Goal: Task Accomplishment & Management: Manage account settings

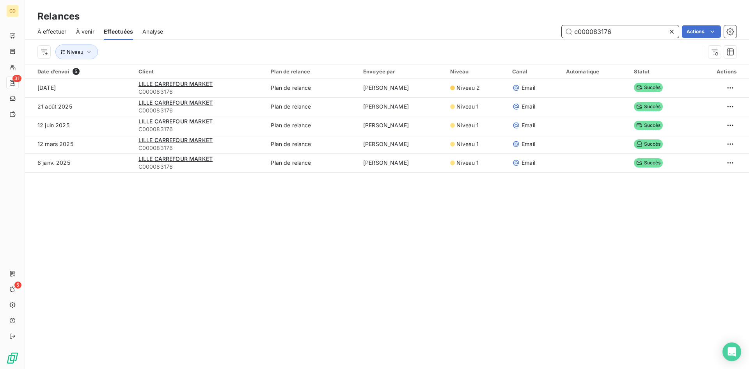
drag, startPoint x: 621, startPoint y: 31, endPoint x: 594, endPoint y: 30, distance: 26.5
click at [594, 30] on input "c000083176" at bounding box center [620, 31] width 117 height 12
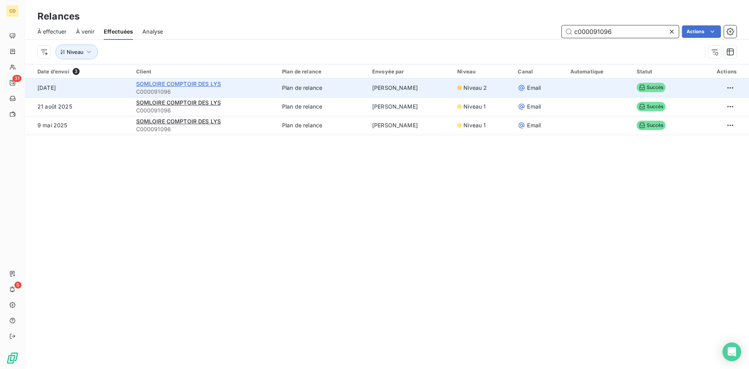
type input "c000091096"
click at [180, 84] on span "SOMLOIRE COMPTOIR DES LYS" at bounding box center [178, 83] width 85 height 7
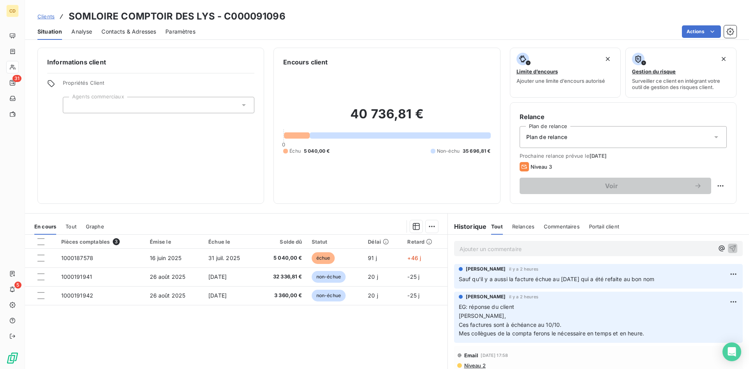
click at [490, 249] on p "Ajouter un commentaire ﻿" at bounding box center [587, 249] width 254 height 10
click at [475, 253] on p "EG: réponse du client" at bounding box center [587, 248] width 254 height 9
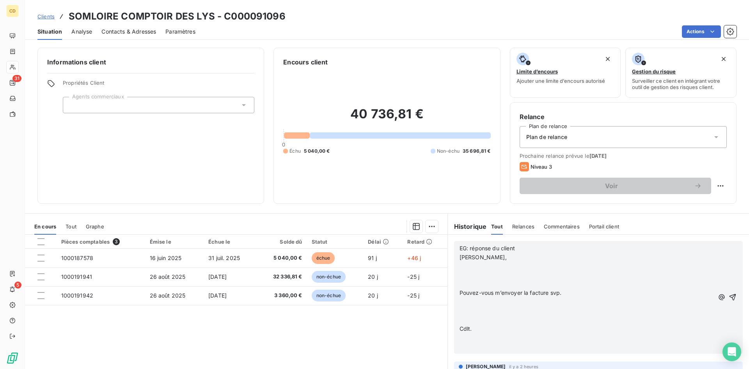
click at [455, 264] on div "EG: réponse du client [PERSON_NAME], ﻿ ﻿ Pouvez-vous m’envoyer la facture svp. …" at bounding box center [598, 297] width 289 height 113
click at [460, 263] on p "﻿" at bounding box center [587, 266] width 254 height 9
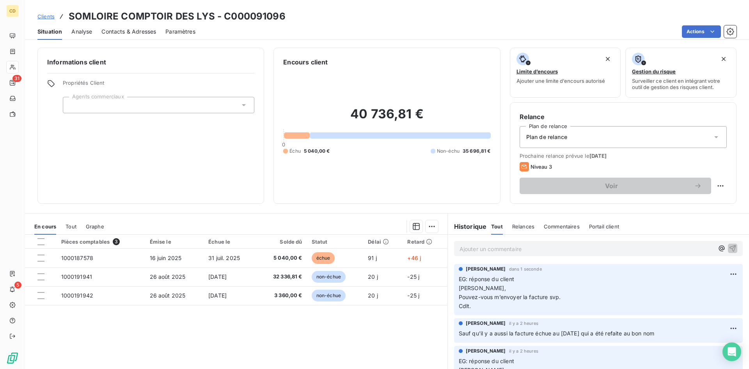
click at [485, 249] on p "Ajouter un commentaire ﻿" at bounding box center [587, 249] width 254 height 10
click at [482, 249] on span "retour facure" at bounding box center [477, 248] width 34 height 7
click at [503, 244] on p "retour facture" at bounding box center [587, 248] width 254 height 9
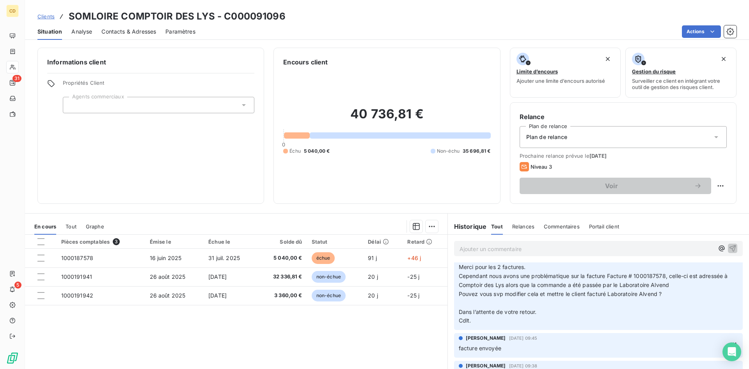
scroll to position [312, 0]
click at [355, 368] on html "CD 31 5 Clients SOMLOIRE COMPTOIR DES LYS - C000091096 Situation Analyse Contac…" at bounding box center [374, 184] width 749 height 369
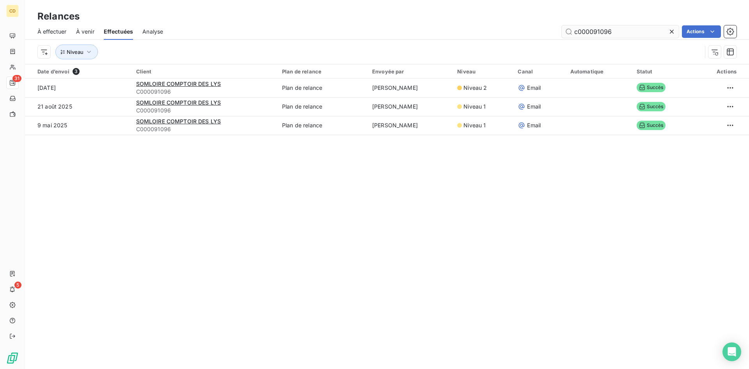
drag, startPoint x: 625, startPoint y: 32, endPoint x: 594, endPoint y: 30, distance: 31.3
click at [594, 30] on input "c000091096" at bounding box center [620, 31] width 117 height 12
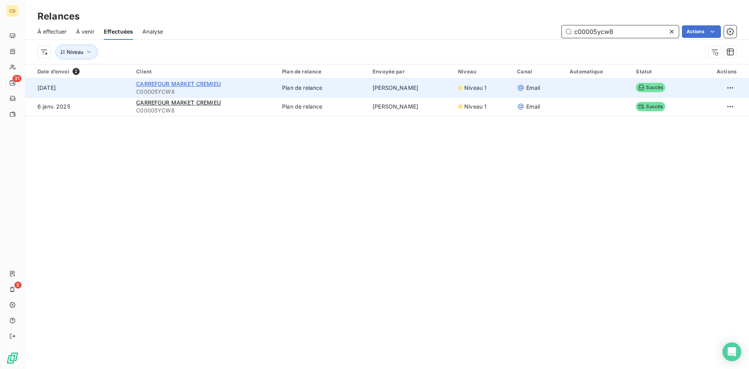
type input "c00005ycw8"
click at [168, 86] on span "CARREFOUR MARKET CREMIEU" at bounding box center [178, 83] width 85 height 7
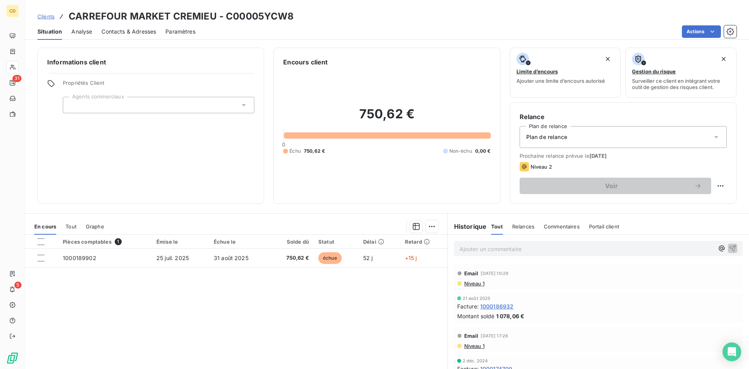
click at [534, 248] on p "Ajouter un commentaire ﻿" at bounding box center [587, 249] width 254 height 10
click at [484, 253] on p "EG : réponse du client" at bounding box center [587, 248] width 254 height 9
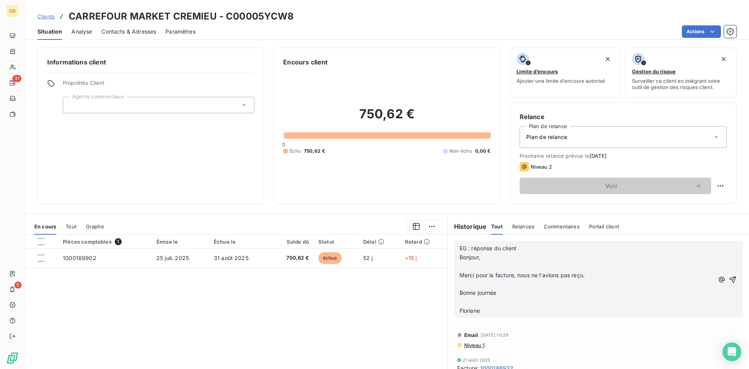
click at [460, 266] on p "﻿" at bounding box center [587, 266] width 254 height 9
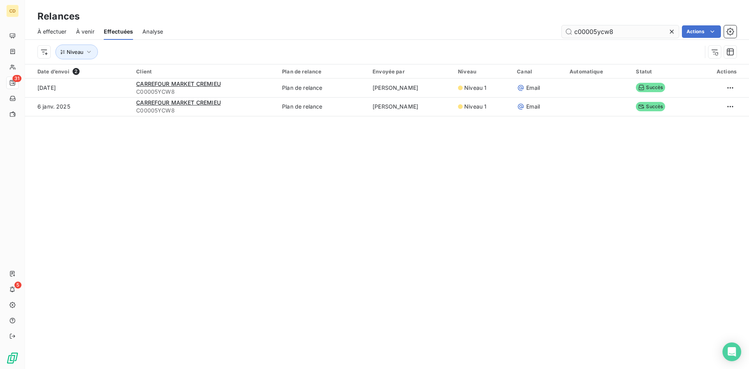
drag, startPoint x: 619, startPoint y: 34, endPoint x: 594, endPoint y: 31, distance: 24.4
click at [594, 31] on input "c00005ycw8" at bounding box center [620, 31] width 117 height 12
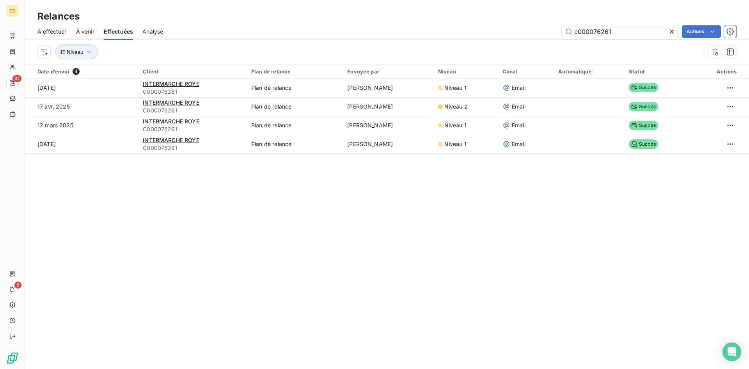
type input "c000076261"
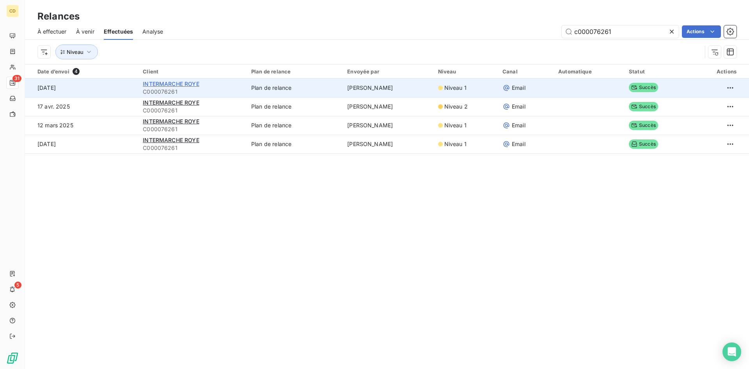
click at [185, 85] on span "INTERMARCHE ROYE" at bounding box center [171, 83] width 56 height 7
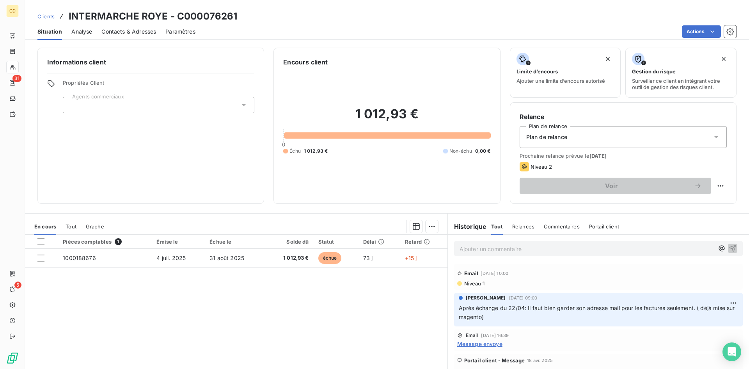
click at [468, 245] on p "Ajouter un commentaire ﻿" at bounding box center [587, 249] width 254 height 10
click at [460, 253] on p "EG: réponse du client" at bounding box center [587, 248] width 254 height 9
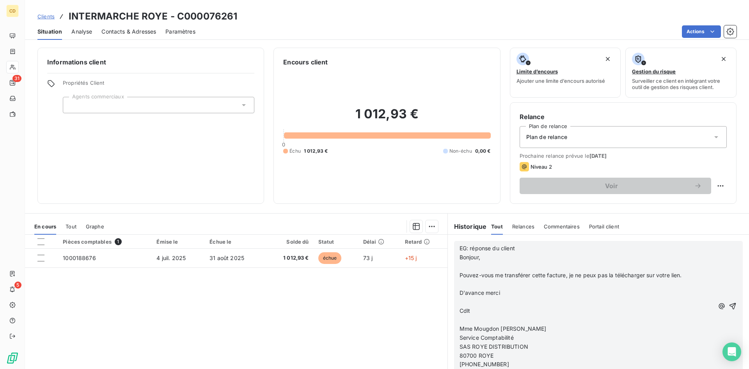
click at [460, 266] on p "﻿" at bounding box center [587, 266] width 254 height 9
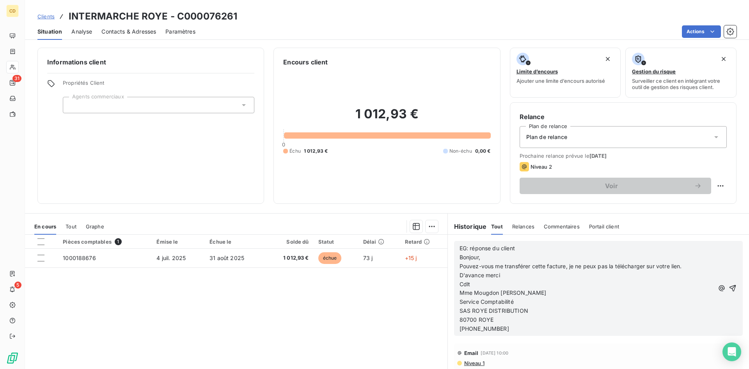
click at [561, 327] on p "[PHONE_NUMBER]" at bounding box center [587, 328] width 254 height 9
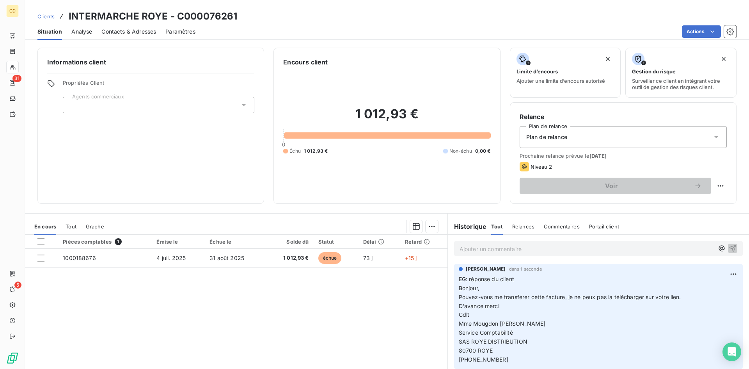
click at [497, 247] on p "Ajouter un commentaire ﻿" at bounding box center [587, 249] width 254 height 10
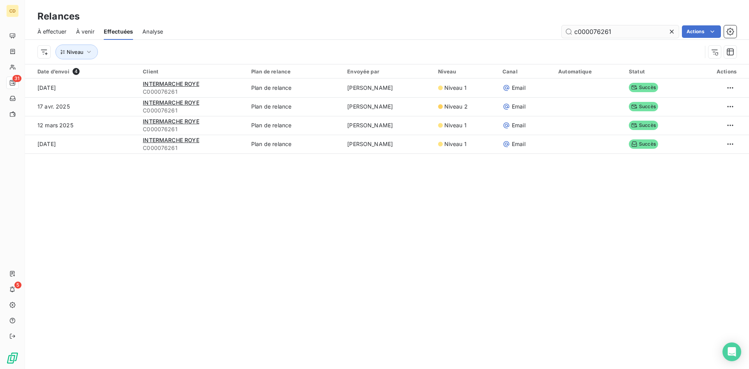
drag, startPoint x: 612, startPoint y: 31, endPoint x: 594, endPoint y: 31, distance: 18.7
click at [594, 31] on input "c000076261" at bounding box center [620, 31] width 117 height 12
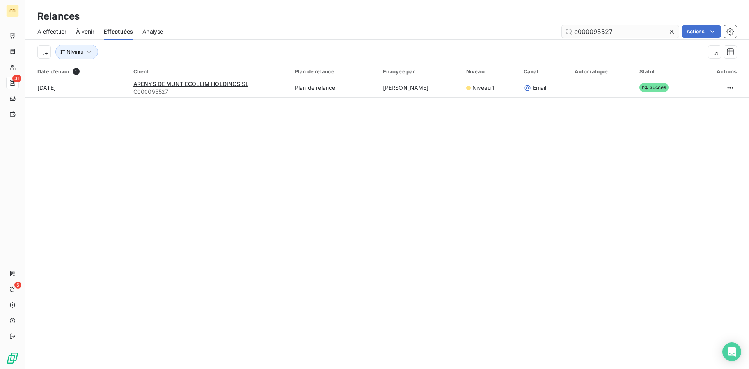
type input "c000095527"
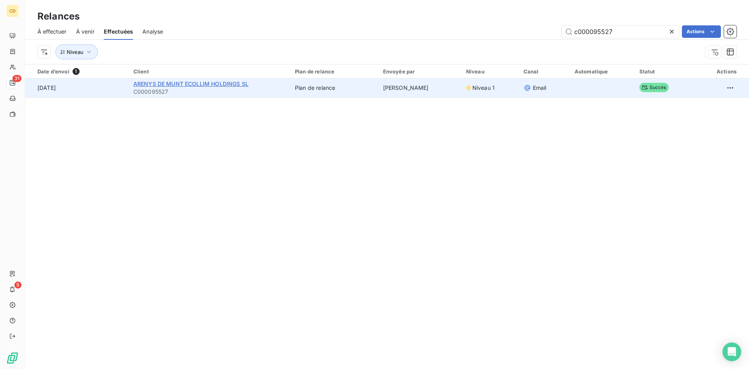
click at [205, 84] on span "ARENYS DE MUNT ECOLLIM HOLDINGS SL" at bounding box center [190, 83] width 115 height 7
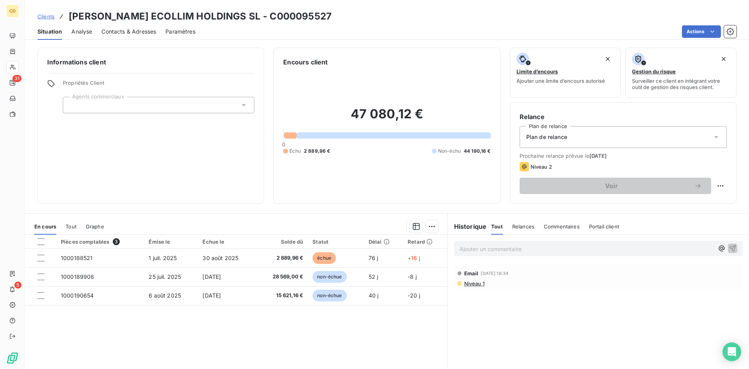
click at [489, 244] on p "Ajouter un commentaire ﻿" at bounding box center [587, 249] width 254 height 10
click at [460, 253] on p "EG : réponse du client" at bounding box center [587, 248] width 254 height 9
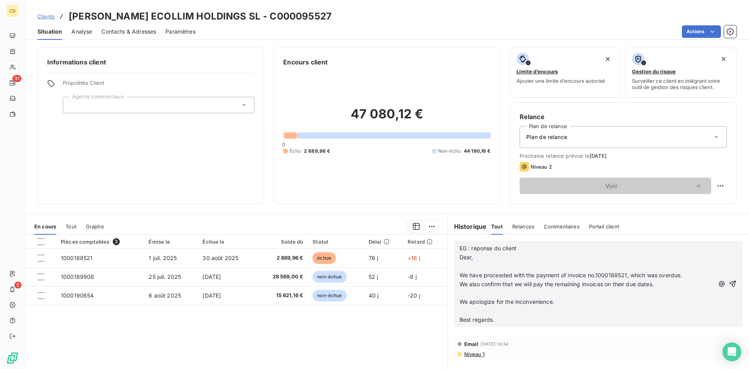
click at [460, 266] on p "﻿" at bounding box center [587, 266] width 254 height 9
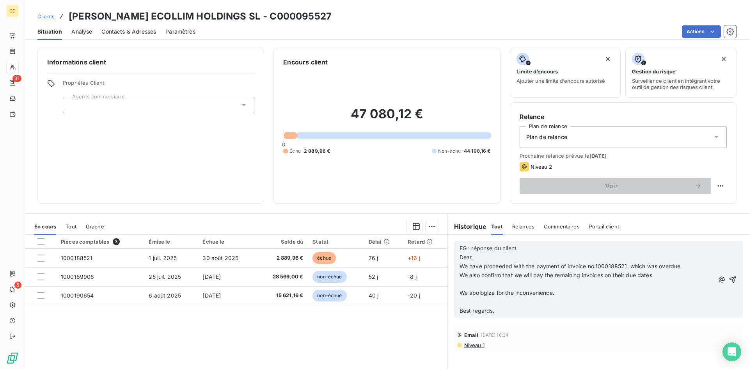
click at [460, 285] on p "﻿" at bounding box center [587, 284] width 254 height 9
click at [460, 287] on span "We apologize for the inconvenience." at bounding box center [507, 284] width 95 height 7
click at [460, 291] on p "﻿" at bounding box center [587, 292] width 254 height 9
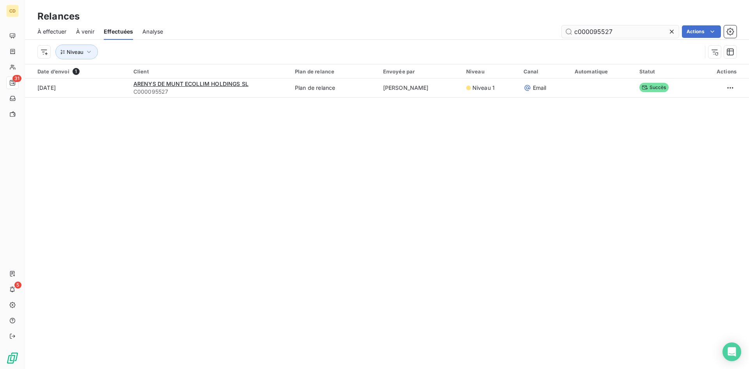
drag, startPoint x: 614, startPoint y: 31, endPoint x: 598, endPoint y: 31, distance: 15.2
click at [598, 31] on input "c000095527" at bounding box center [620, 31] width 117 height 12
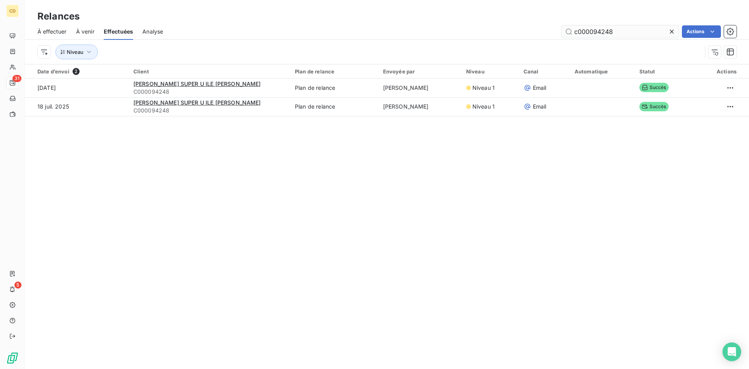
type input "c000094248"
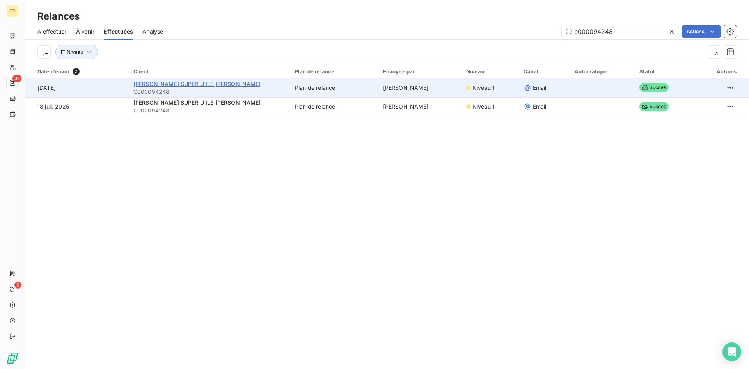
click at [228, 82] on span "[PERSON_NAME] SUPER U ILE [PERSON_NAME]" at bounding box center [197, 83] width 128 height 7
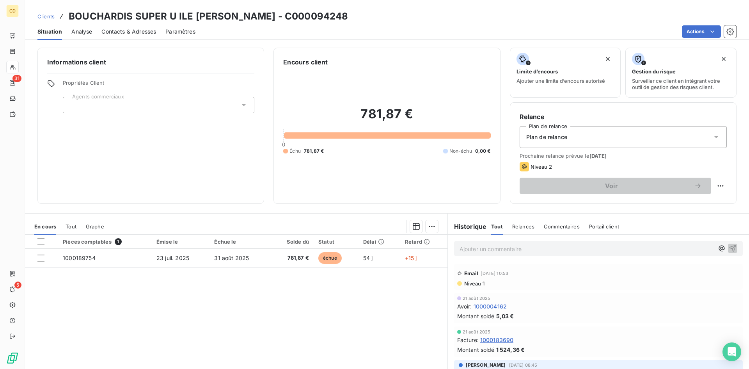
click at [493, 245] on p "Ajouter un commentaire ﻿" at bounding box center [587, 249] width 254 height 10
click at [493, 253] on p "EG: réponse du client" at bounding box center [587, 248] width 254 height 9
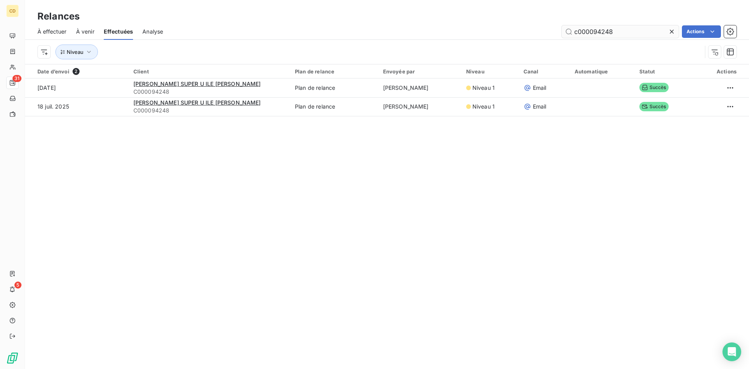
drag, startPoint x: 621, startPoint y: 31, endPoint x: 598, endPoint y: 30, distance: 22.3
click at [598, 30] on input "c000094248" at bounding box center [620, 31] width 117 height 12
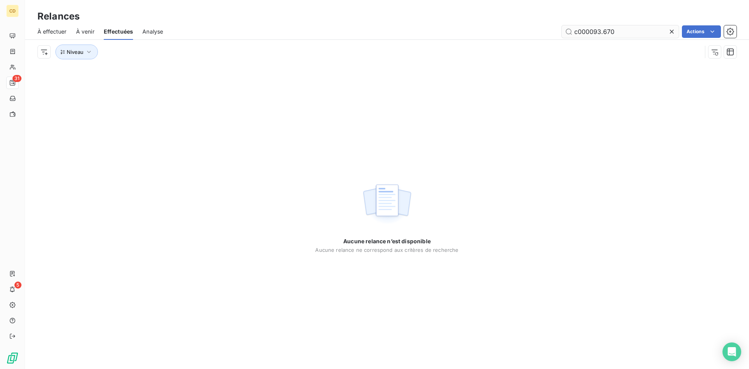
click at [602, 33] on input "c000093.670" at bounding box center [620, 31] width 117 height 12
click at [618, 32] on input "c000093670" at bounding box center [620, 31] width 117 height 12
drag, startPoint x: 617, startPoint y: 32, endPoint x: 594, endPoint y: 31, distance: 22.7
click at [594, 31] on input "c000093670" at bounding box center [620, 31] width 117 height 12
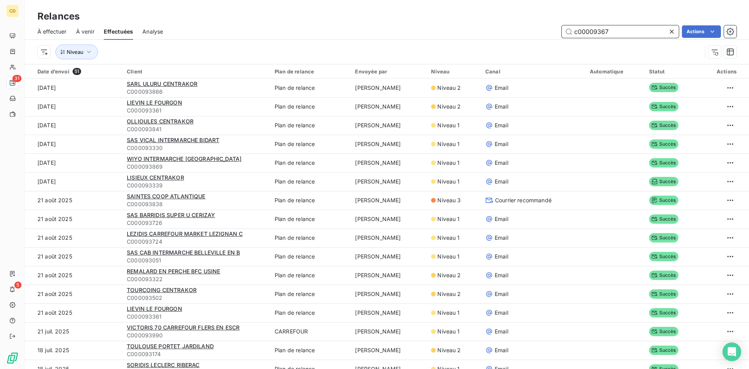
type input "c000093670"
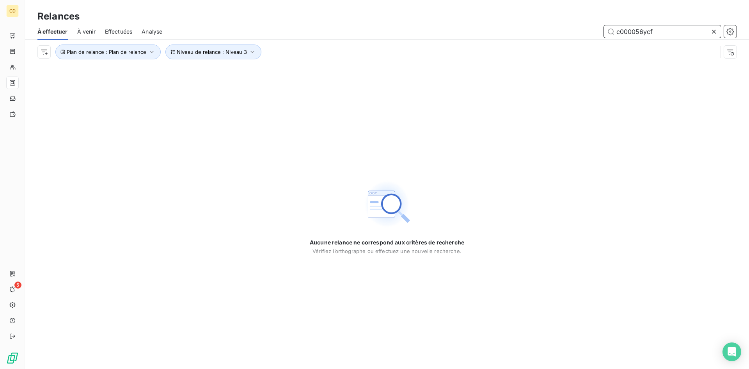
type input "c000056ycfs"
click at [124, 28] on span "Effectuées" at bounding box center [119, 32] width 28 height 8
click at [114, 30] on span "Effectuées" at bounding box center [119, 32] width 28 height 8
click at [643, 30] on input "c000056ycfs" at bounding box center [662, 31] width 117 height 12
type input "c00005ycfs"
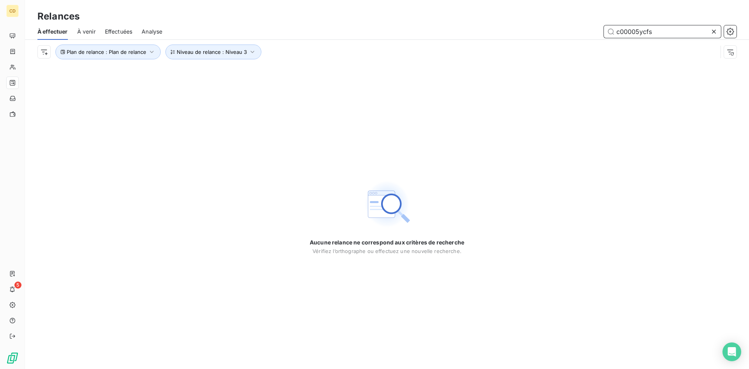
click at [119, 32] on span "Effectuées" at bounding box center [119, 32] width 28 height 8
click at [119, 31] on span "Effectuées" at bounding box center [119, 32] width 28 height 8
drag, startPoint x: 657, startPoint y: 30, endPoint x: 573, endPoint y: 31, distance: 83.9
click at [573, 31] on div "c00005ycfs" at bounding box center [454, 31] width 565 height 12
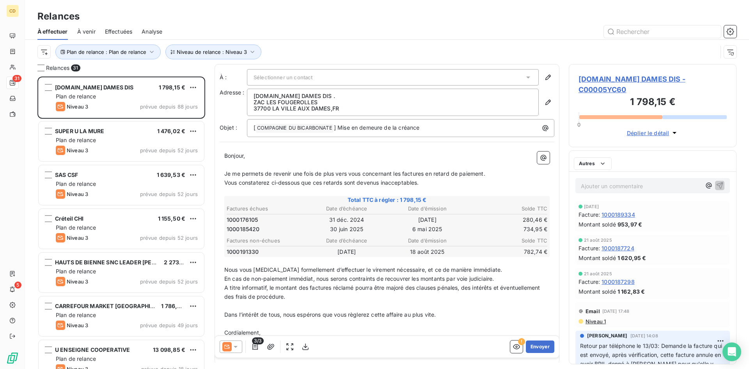
scroll to position [287, 162]
click at [113, 30] on span "Effectuées" at bounding box center [119, 32] width 28 height 8
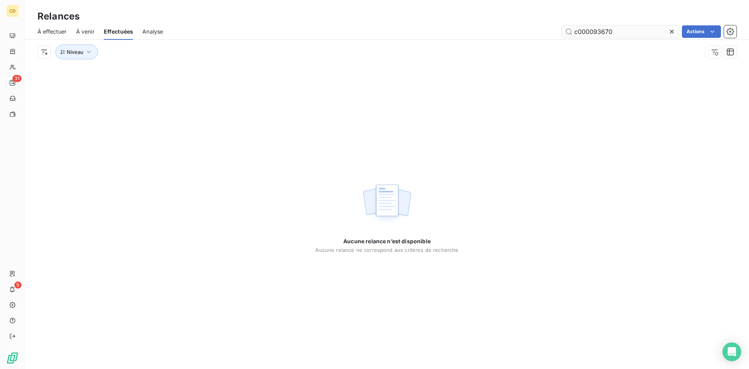
click at [629, 34] on input "c000093670" at bounding box center [620, 31] width 117 height 12
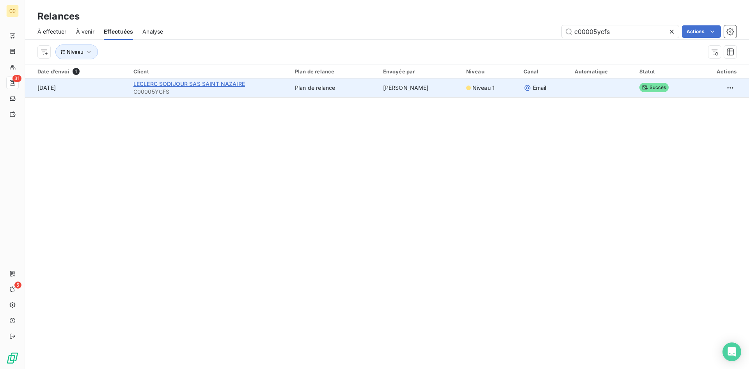
type input "c00005ycfs"
click at [209, 83] on span "LECLERC SODIJOUR SAS SAINT NAZAIRE" at bounding box center [189, 83] width 112 height 7
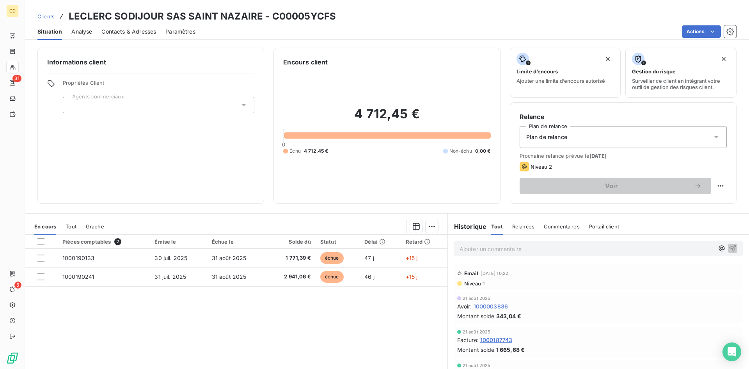
click at [466, 249] on p "Ajouter un commentaire ﻿" at bounding box center [587, 249] width 254 height 10
click at [471, 253] on p "EG: réponse du client" at bounding box center [587, 248] width 254 height 9
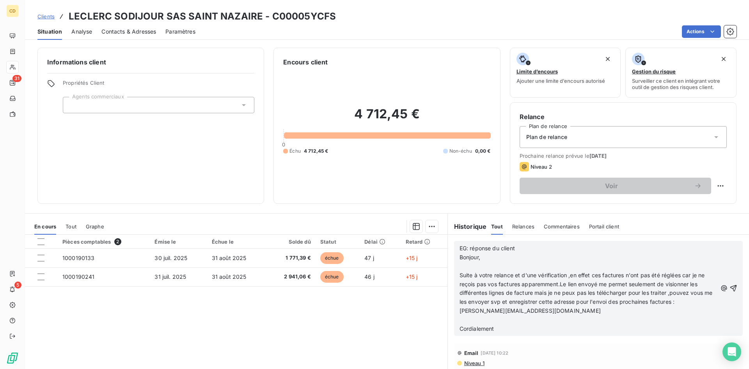
click at [558, 284] on span "Suite à votre relance et d'une vérification ,en effet ces factures n'ont pas ét…" at bounding box center [587, 293] width 255 height 43
click at [517, 262] on p "﻿" at bounding box center [589, 266] width 258 height 9
click at [565, 333] on p "Cordialement" at bounding box center [589, 328] width 258 height 9
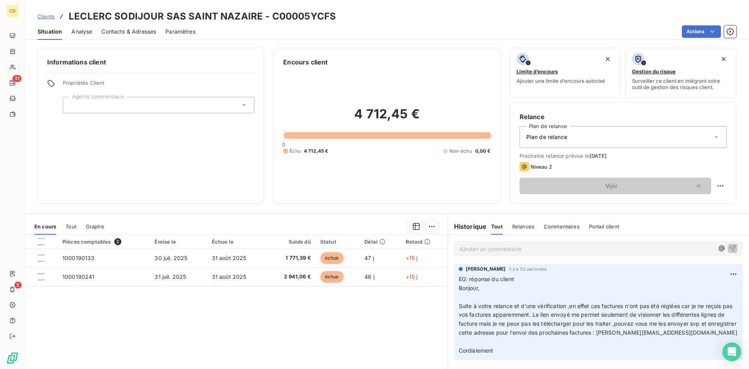
click at [496, 249] on p "Ajouter un commentaire ﻿" at bounding box center [587, 249] width 254 height 10
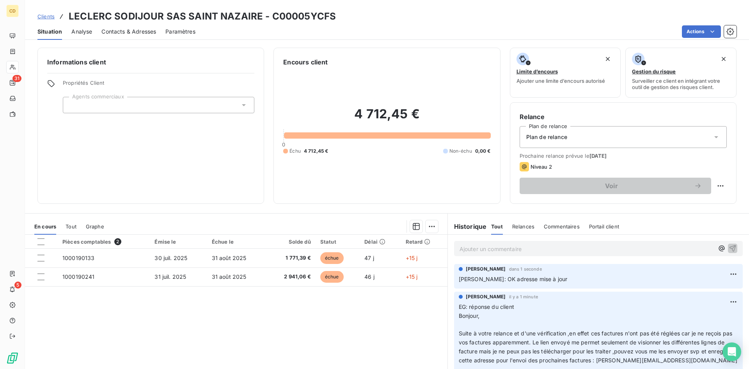
click at [490, 250] on p "Ajouter un commentaire ﻿" at bounding box center [587, 249] width 254 height 10
click at [578, 276] on p "[PERSON_NAME]: OK adresse mise à jour" at bounding box center [598, 279] width 279 height 9
click at [721, 272] on html "CD 31 5 Clients LECLERC SODIJOUR SAS SAINT NAZAIRE - C00005YCFS Situation Analy…" at bounding box center [374, 184] width 749 height 369
click at [702, 291] on div "Editer" at bounding box center [704, 291] width 44 height 12
